Goal: Transaction & Acquisition: Obtain resource

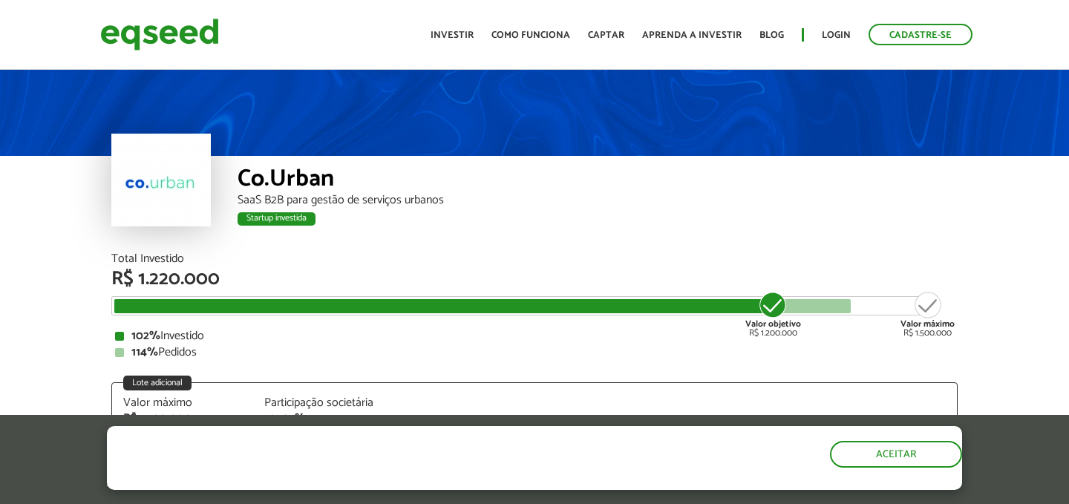
click at [455, 24] on ul "Início Investir Como funciona Captar Aprenda a investir Blog Login Cadastre-se" at bounding box center [701, 35] width 557 height 22
click at [450, 33] on link "Investir" at bounding box center [452, 35] width 43 height 10
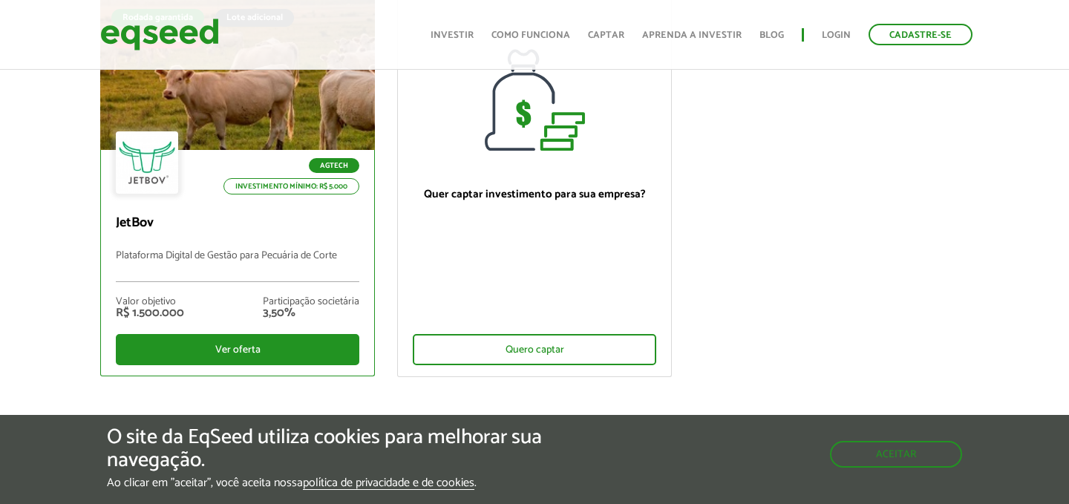
scroll to position [188, 0]
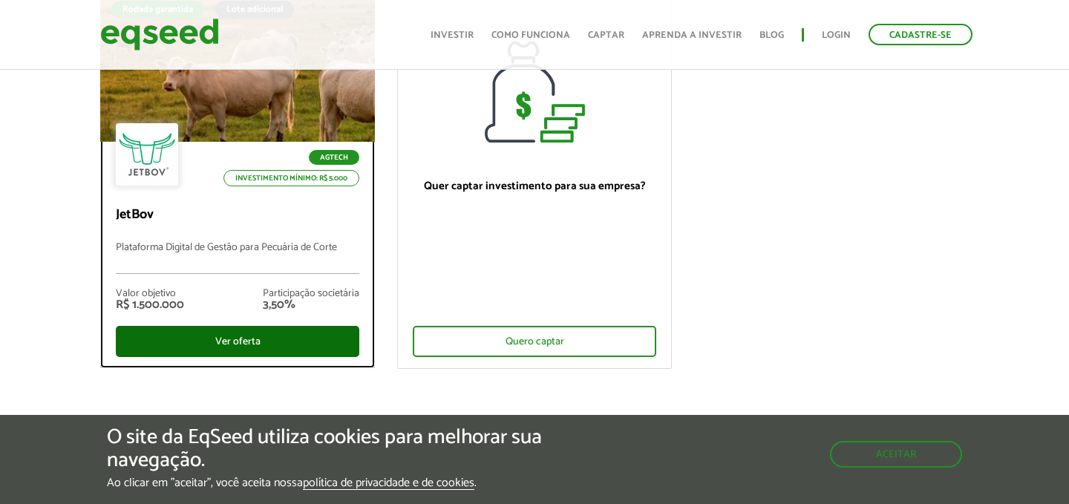
click at [225, 334] on div "Ver oferta" at bounding box center [238, 341] width 244 height 31
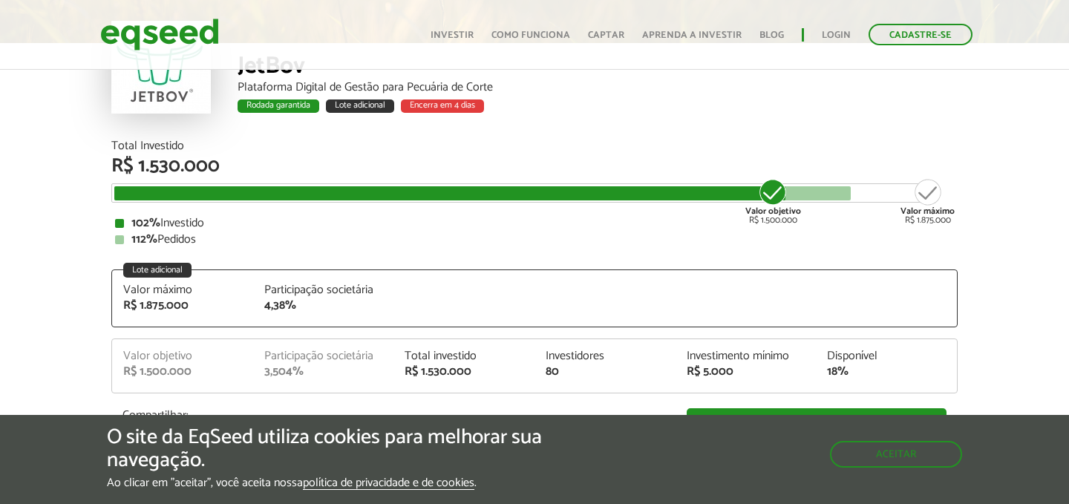
scroll to position [122, 0]
